Goal: Transaction & Acquisition: Obtain resource

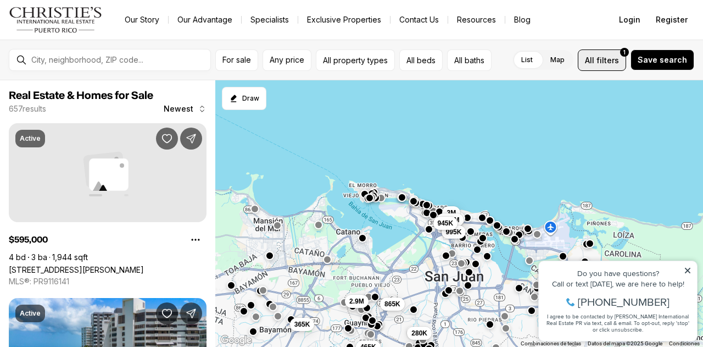
click at [609, 50] on button "All filters 1" at bounding box center [602, 59] width 48 height 21
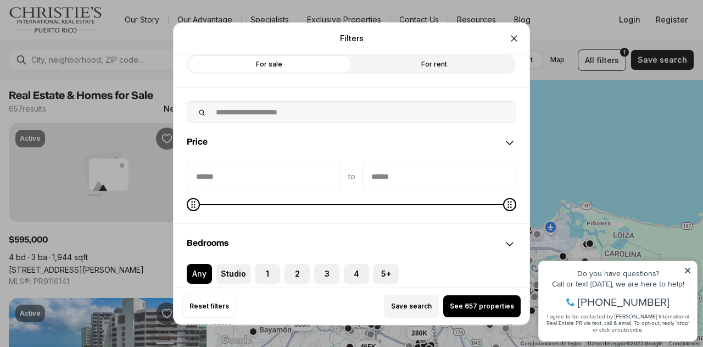
scroll to position [31, 0]
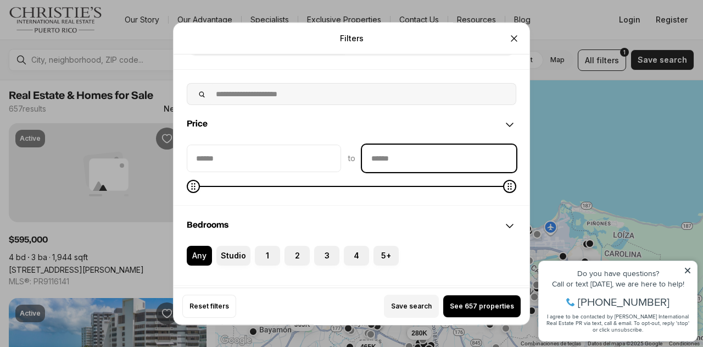
click at [397, 155] on input "priceMax" at bounding box center [438, 158] width 153 height 26
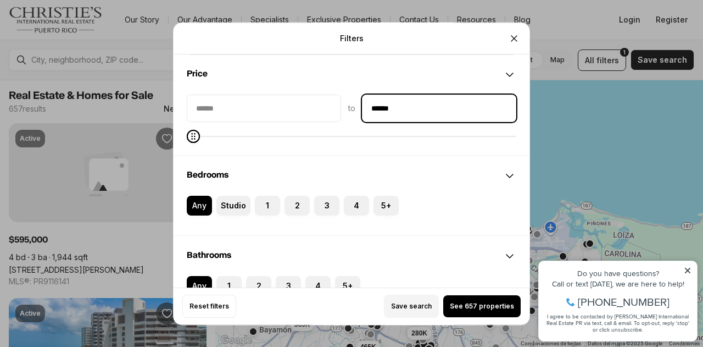
scroll to position [81, 0]
type input "******"
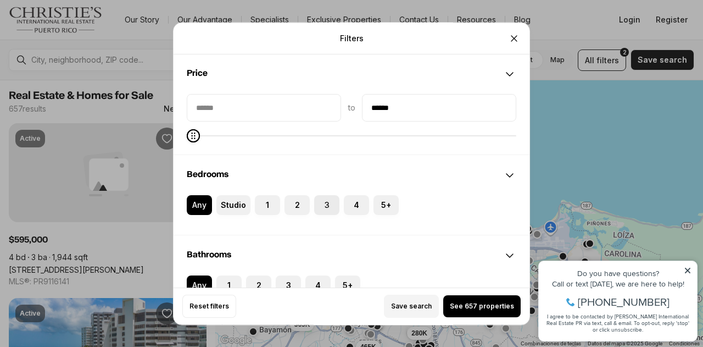
click at [315, 209] on label "3" at bounding box center [326, 205] width 25 height 20
click at [315, 206] on button "3" at bounding box center [319, 200] width 11 height 11
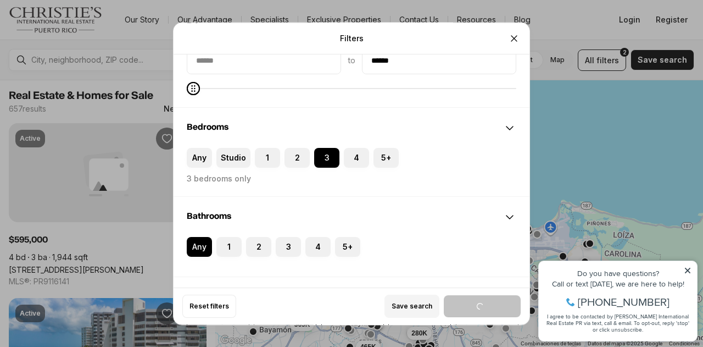
scroll to position [130, 0]
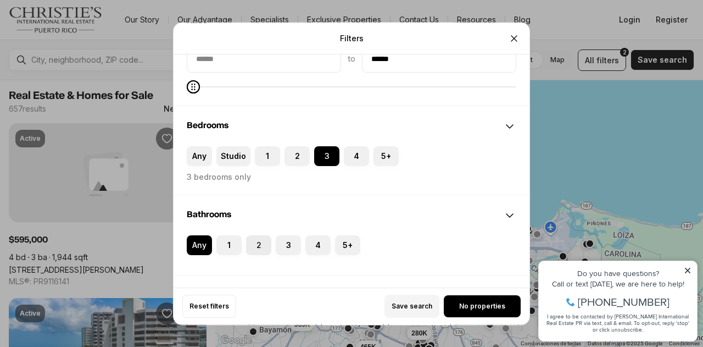
click at [258, 250] on label "2" at bounding box center [258, 245] width 25 height 20
click at [257, 246] on button "2" at bounding box center [251, 240] width 11 height 11
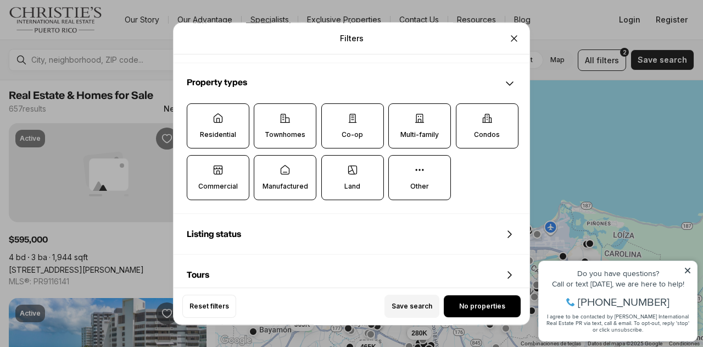
scroll to position [358, 0]
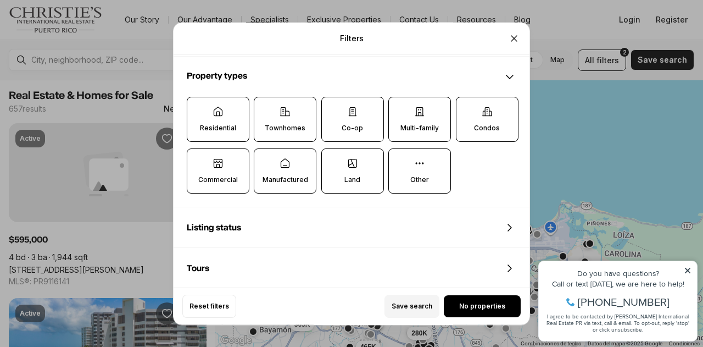
click at [213, 115] on icon at bounding box center [218, 111] width 11 height 11
click at [198, 108] on button "Residential" at bounding box center [192, 102] width 11 height 11
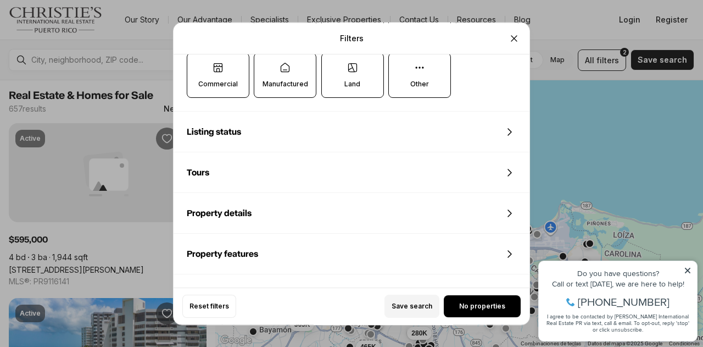
scroll to position [455, 0]
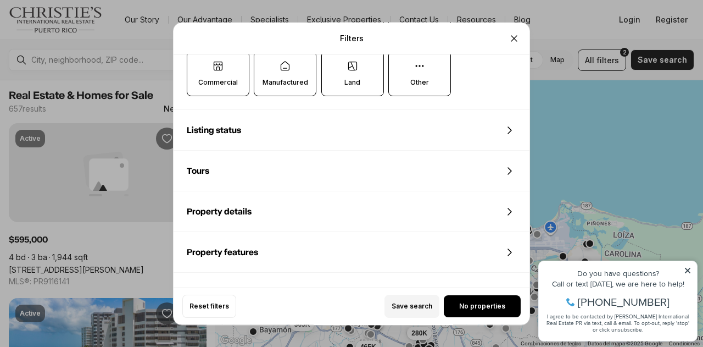
click at [250, 122] on div "Listing status" at bounding box center [352, 130] width 356 height 40
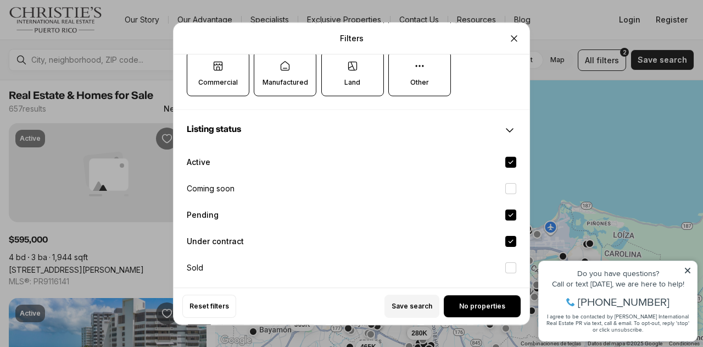
scroll to position [511, 0]
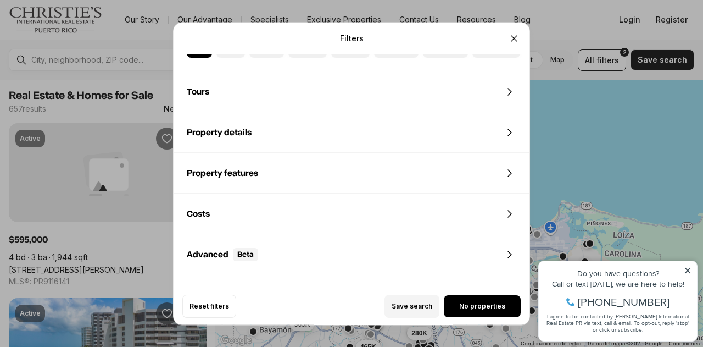
click at [250, 122] on div "Property details" at bounding box center [352, 133] width 356 height 40
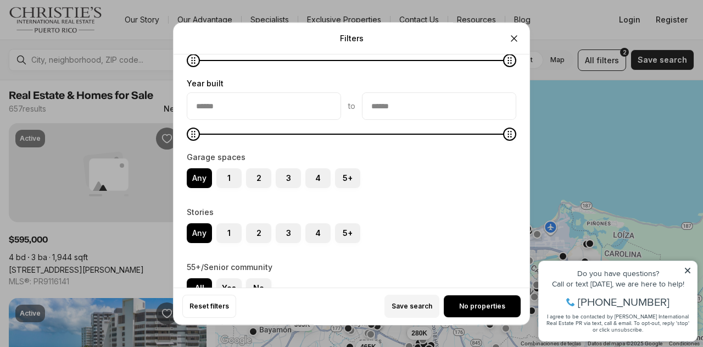
scroll to position [956, 0]
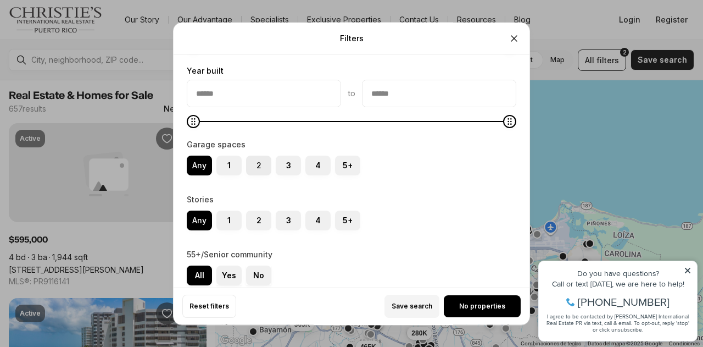
click at [249, 155] on button "2" at bounding box center [251, 160] width 11 height 11
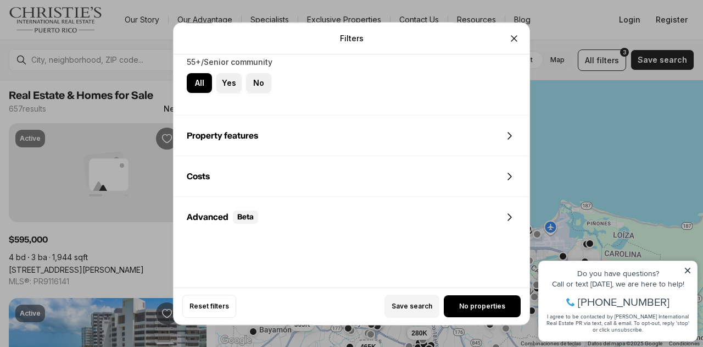
scroll to position [1158, 0]
click at [492, 305] on span "No properties" at bounding box center [482, 306] width 46 height 9
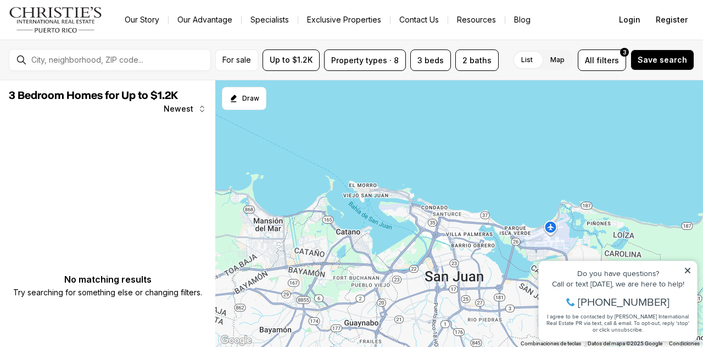
click at [683, 270] on div "Do you have questions?" at bounding box center [617, 273] width 147 height 8
click at [691, 271] on icon at bounding box center [688, 270] width 8 height 8
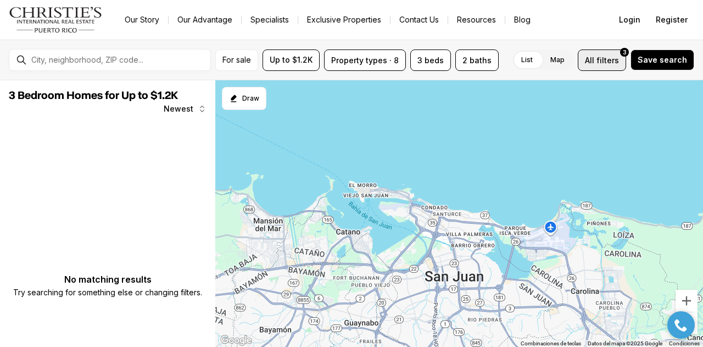
click at [603, 57] on span "filters" at bounding box center [607, 60] width 23 height 12
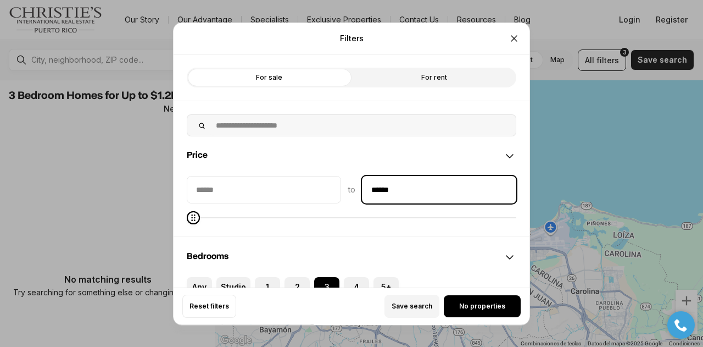
click at [433, 186] on input "******" at bounding box center [438, 189] width 153 height 26
click at [433, 186] on input "**" at bounding box center [438, 189] width 153 height 26
type input "******"
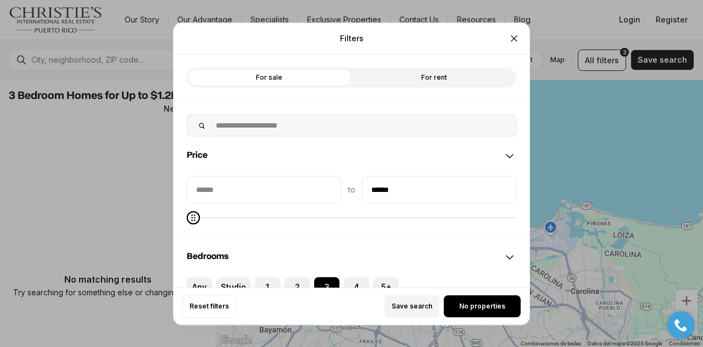
click at [410, 72] on label "For rent" at bounding box center [433, 77] width 165 height 20
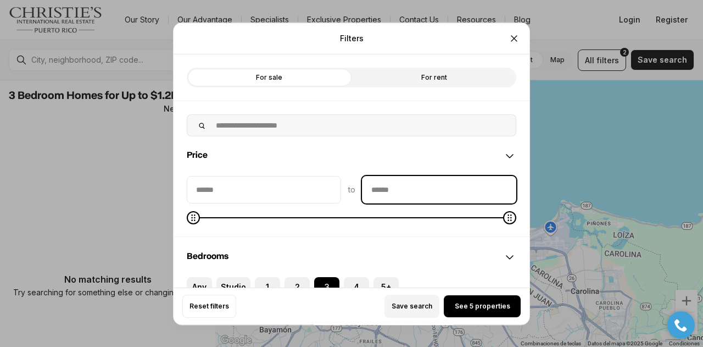
click at [458, 194] on input "priceMax" at bounding box center [438, 189] width 153 height 26
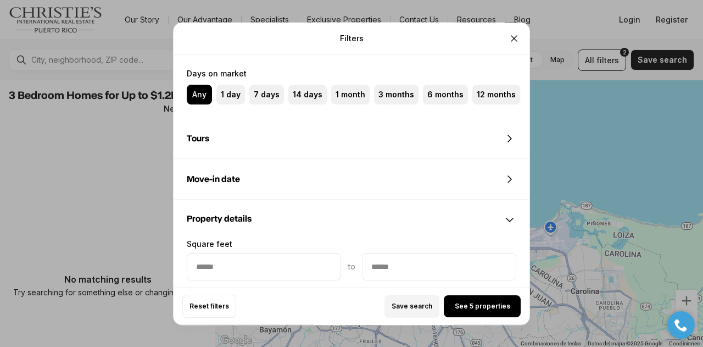
scroll to position [678, 0]
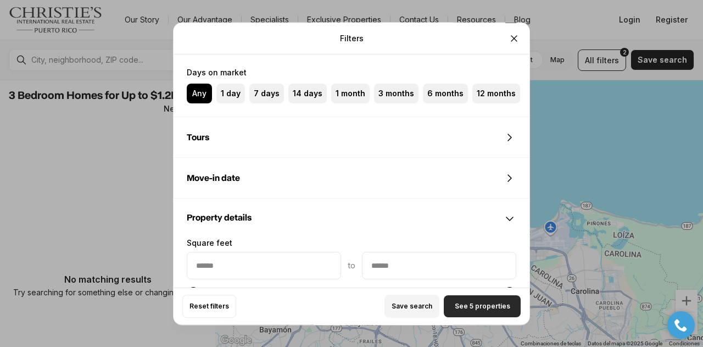
type input "******"
click at [492, 317] on button "See 5 properties" at bounding box center [482, 306] width 77 height 22
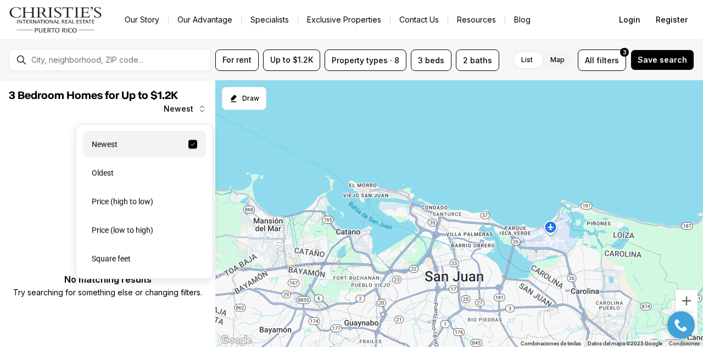
click at [188, 108] on span "Newest" at bounding box center [179, 108] width 30 height 9
click at [184, 140] on div "Newest" at bounding box center [144, 144] width 123 height 26
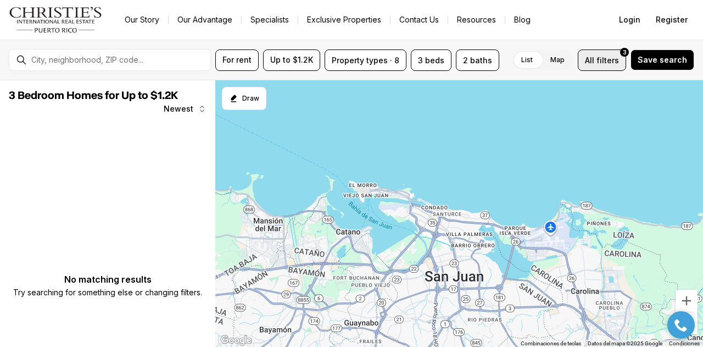
click at [611, 64] on span "filters" at bounding box center [607, 60] width 23 height 12
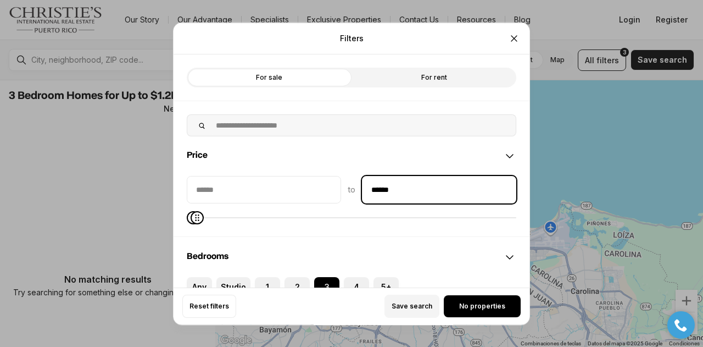
click at [432, 186] on input "******" at bounding box center [438, 189] width 153 height 26
type input "**"
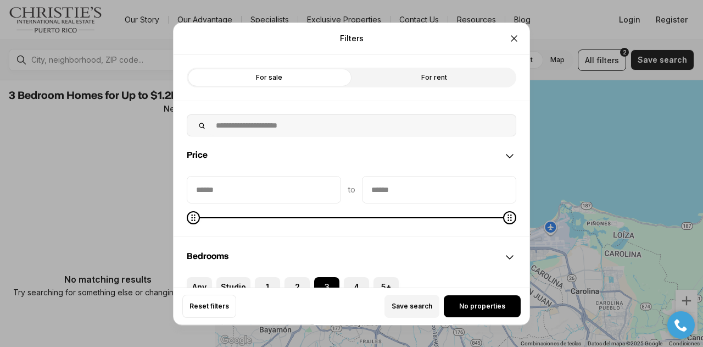
click at [445, 142] on div "Price" at bounding box center [352, 156] width 356 height 40
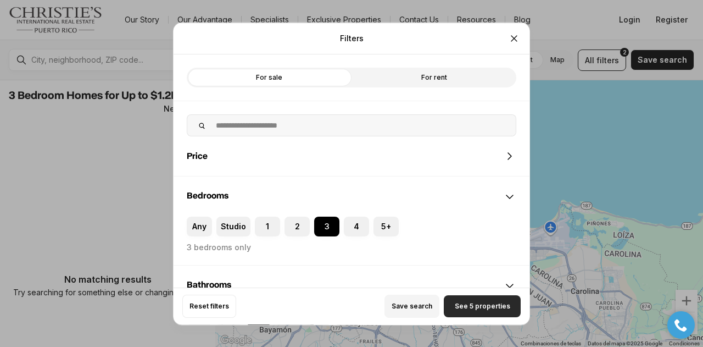
click at [480, 300] on button "See 5 properties" at bounding box center [482, 306] width 77 height 22
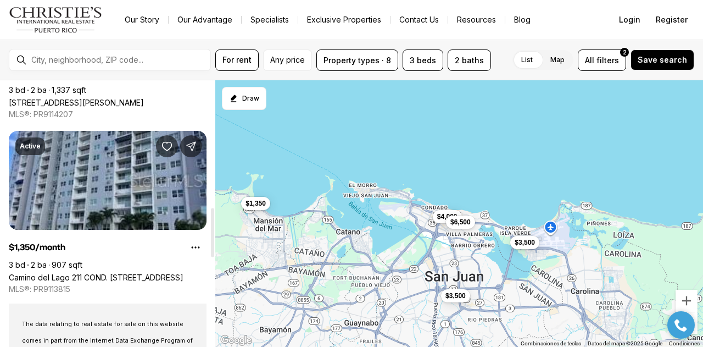
scroll to position [691, 0]
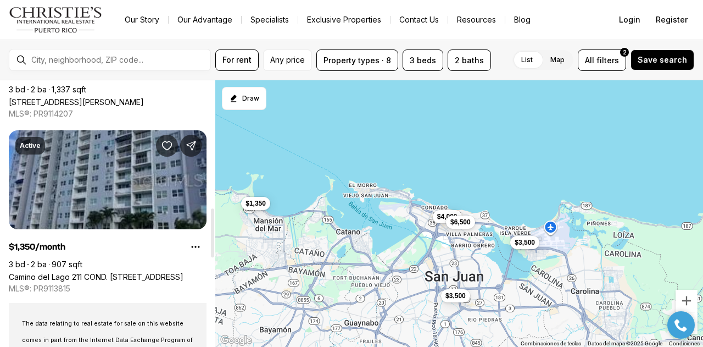
click at [127, 272] on link "Camino del Lago 211 COND. [STREET_ADDRESS]" at bounding box center [96, 276] width 175 height 9
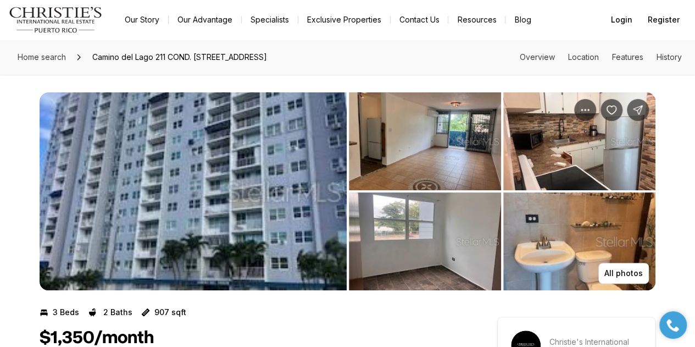
click at [161, 193] on img "View image gallery" at bounding box center [193, 191] width 307 height 198
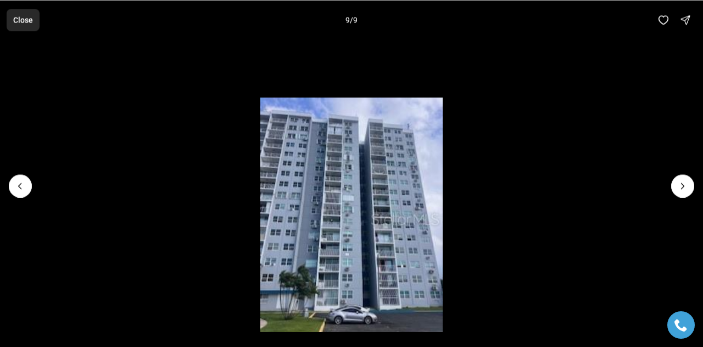
click at [27, 24] on p "Close" at bounding box center [23, 19] width 20 height 9
